Goal: Information Seeking & Learning: Learn about a topic

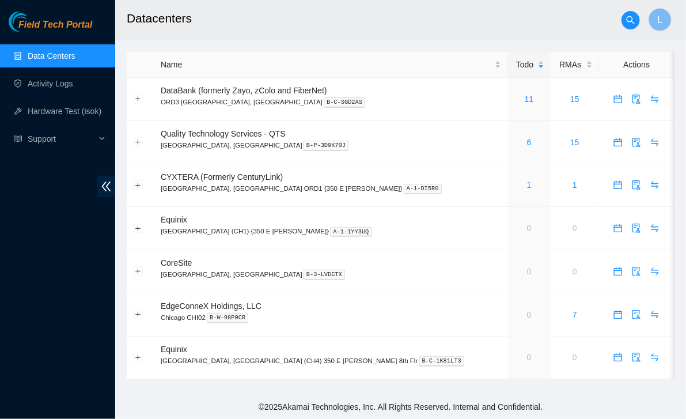
click at [61, 28] on span "Field Tech Portal" at bounding box center [55, 25] width 74 height 11
click at [527, 185] on link "1" at bounding box center [529, 184] width 5 height 9
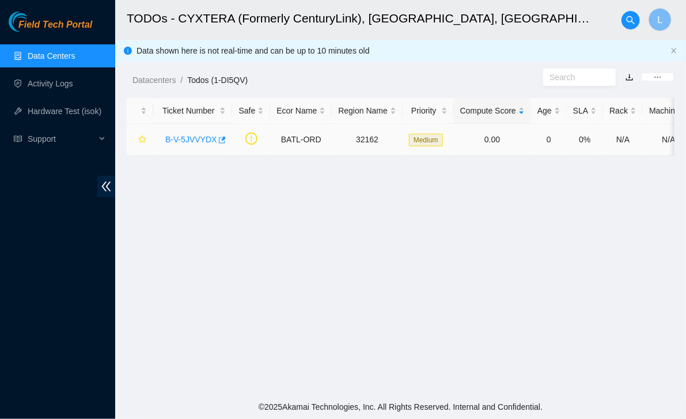
click at [189, 144] on link "B-V-5JVVYDX" at bounding box center [190, 139] width 51 height 9
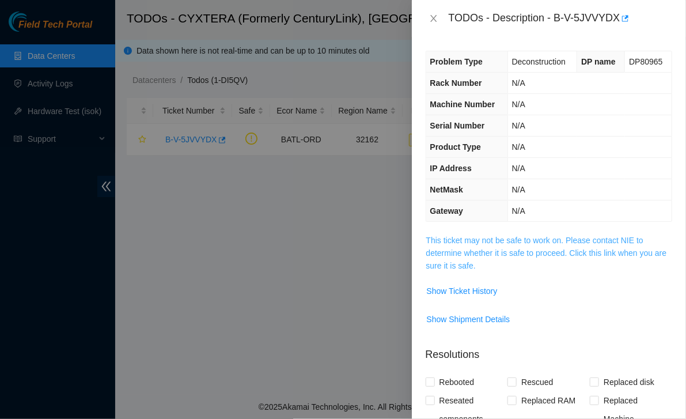
click at [511, 254] on link "This ticket may not be safe to work on. Please contact NIE to determine whether…" at bounding box center [547, 253] width 241 height 35
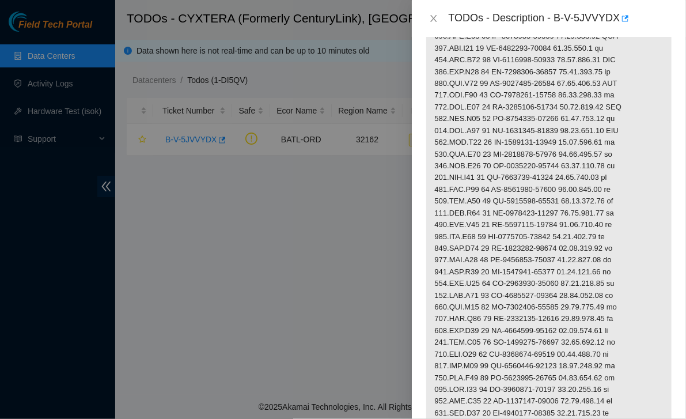
scroll to position [390, 0]
